Goal: Information Seeking & Learning: Learn about a topic

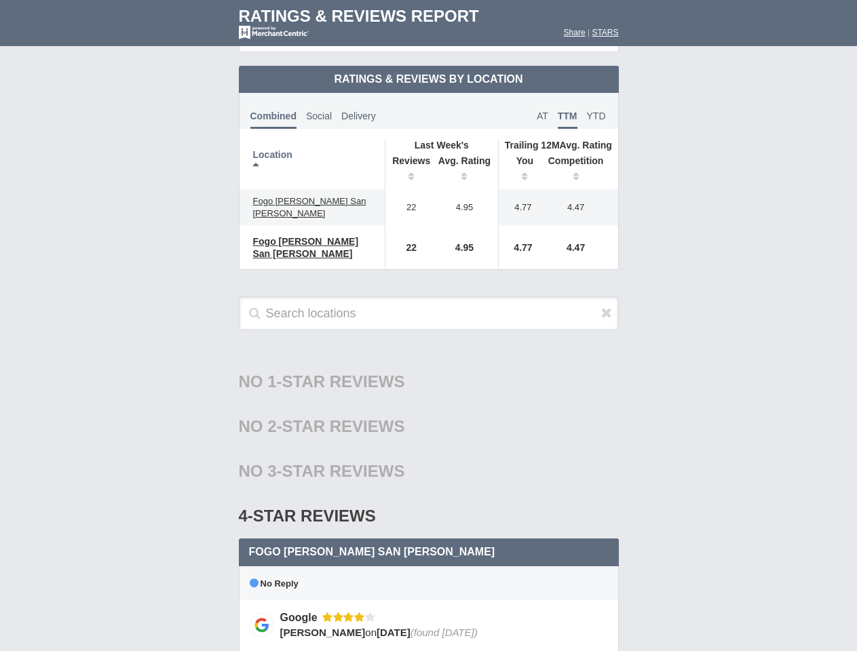
scroll to position [657, 0]
click at [312, 153] on th "Location" at bounding box center [312, 164] width 146 height 50
click at [408, 159] on th "Reviews" at bounding box center [408, 170] width 46 height 38
click at [465, 159] on th "Avg. Rating" at bounding box center [465, 170] width 68 height 38
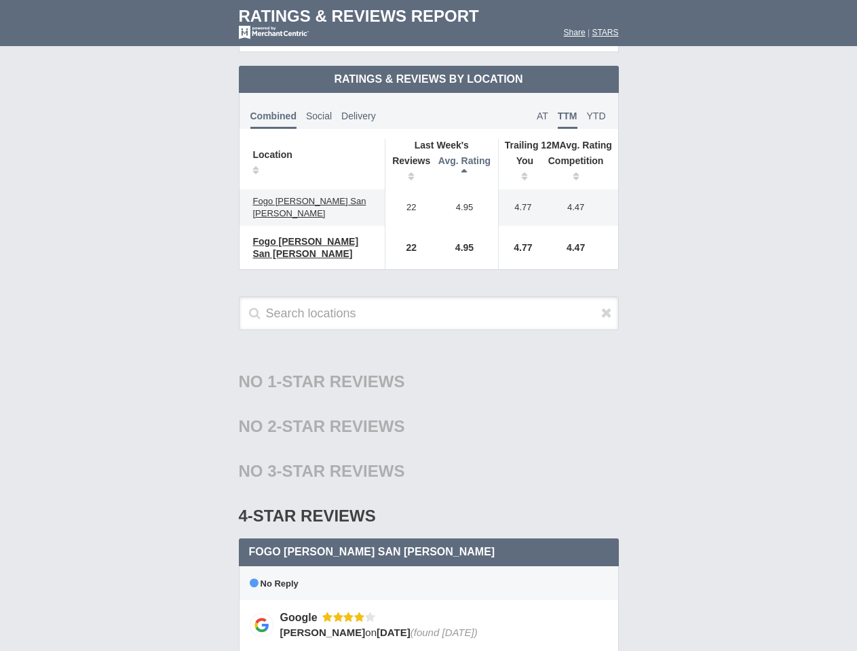
click at [520, 159] on th "You" at bounding box center [520, 170] width 42 height 38
click at [579, 159] on th "Competition" at bounding box center [579, 170] width 77 height 38
click at [429, 452] on div "No 3-Star Reviews 3 star" at bounding box center [429, 471] width 380 height 45
